Goal: Task Accomplishment & Management: Use online tool/utility

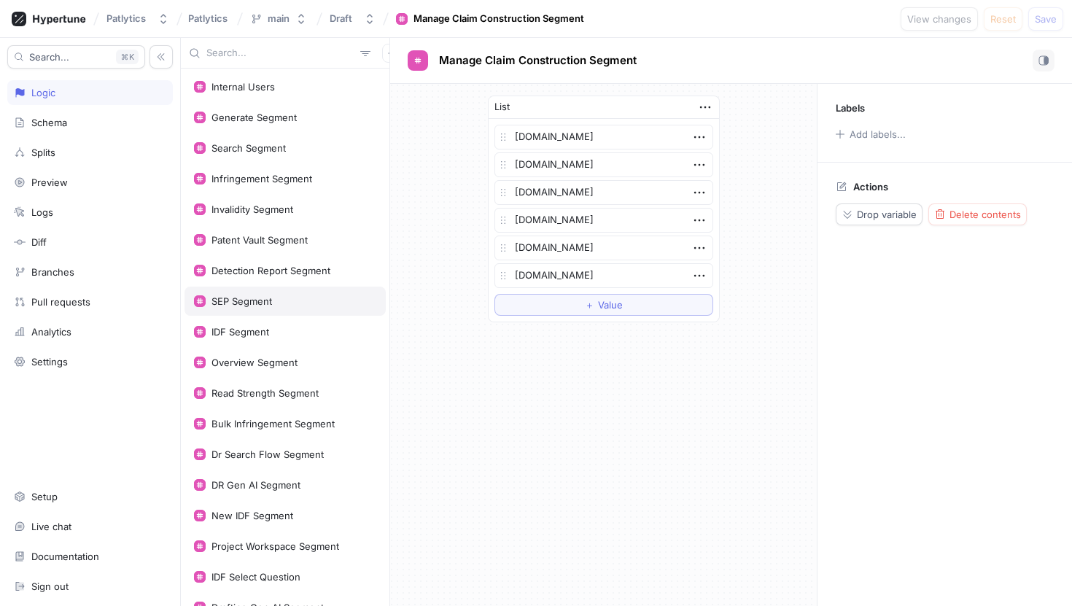
click at [282, 296] on div "SEP Segment" at bounding box center [285, 301] width 182 height 12
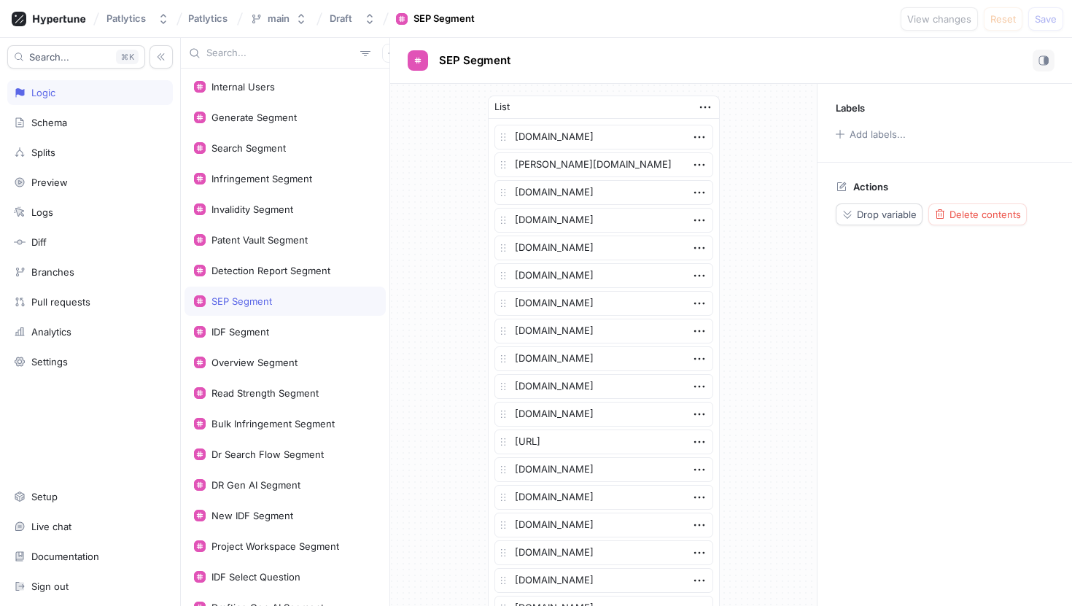
scroll to position [658, 0]
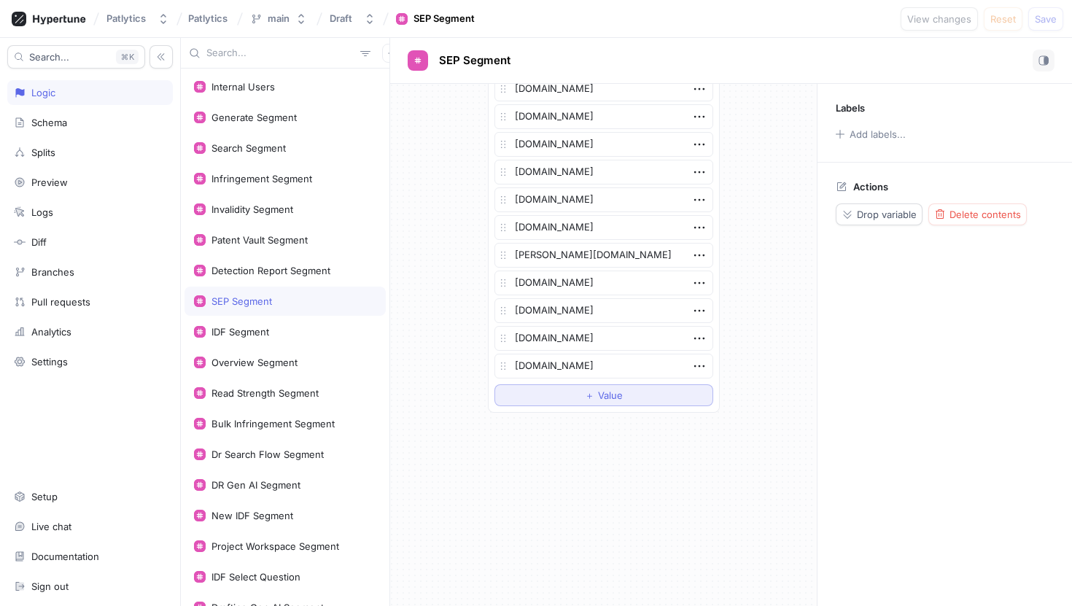
click at [530, 386] on button "＋ Value" at bounding box center [604, 395] width 219 height 22
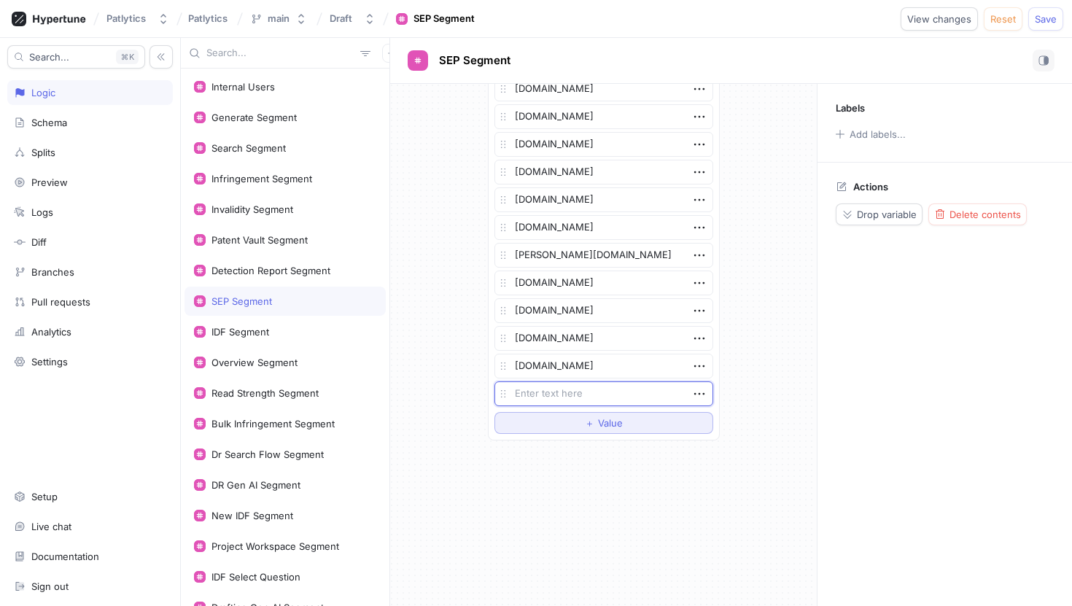
type textarea "x"
type textarea "bos"
type textarea "x"
type textarea "bosch"
type textarea "x"
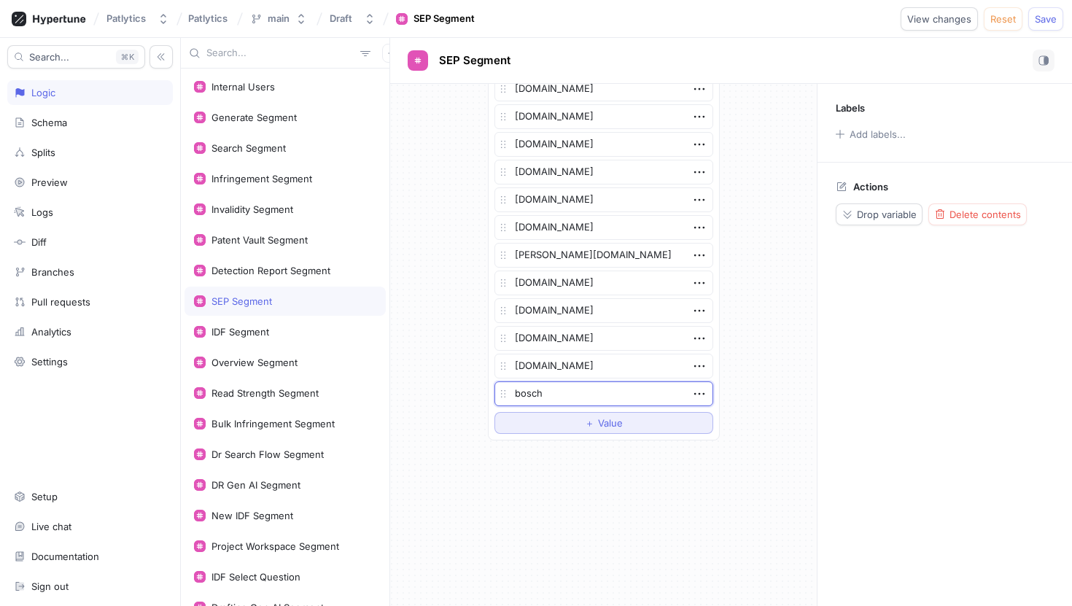
type textarea "bosch."
type textarea "x"
type textarea "[DOMAIN_NAME]"
type textarea "x"
type textarea "[DOMAIN_NAME]"
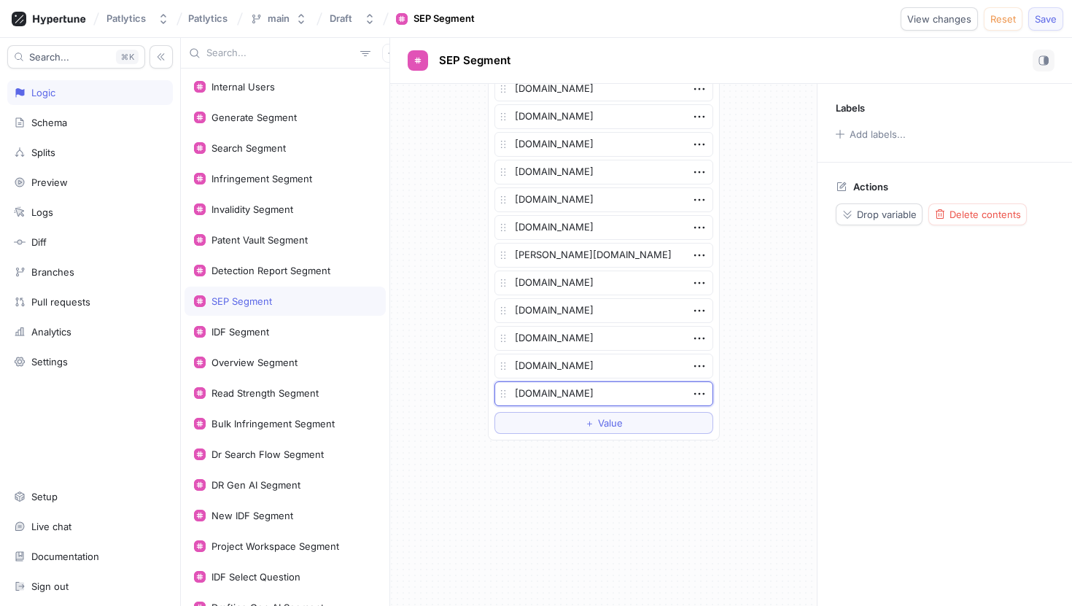
type textarea "x"
type textarea "[DOMAIN_NAME]"
click at [1038, 23] on span "Save" at bounding box center [1046, 19] width 22 height 9
type textarea "x"
